Goal: Browse casually

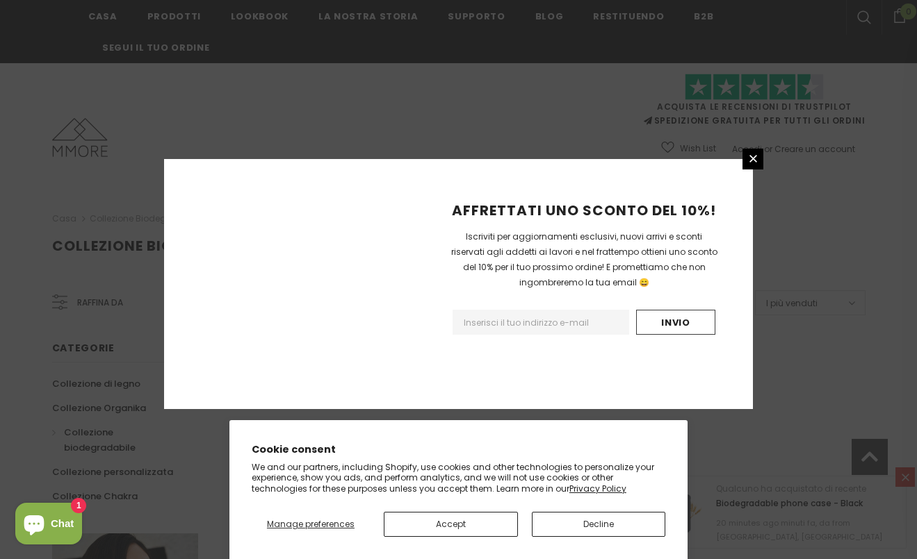
scroll to position [894, 0]
